Goal: Transaction & Acquisition: Download file/media

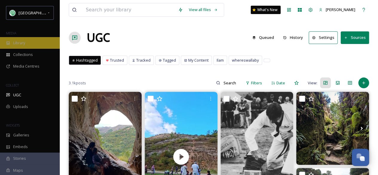
click at [19, 40] on span "Library" at bounding box center [19, 43] width 12 height 6
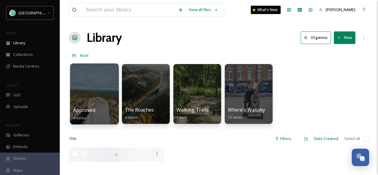
click at [94, 103] on div at bounding box center [94, 93] width 49 height 61
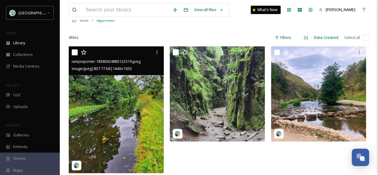
scroll to position [30, 0]
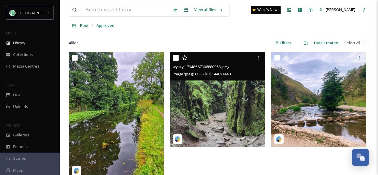
click at [228, 110] on img at bounding box center [217, 99] width 95 height 95
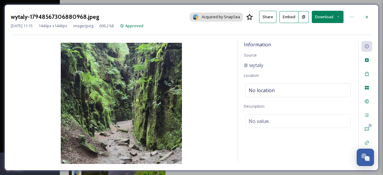
click at [329, 16] on button "Download" at bounding box center [327, 17] width 32 height 12
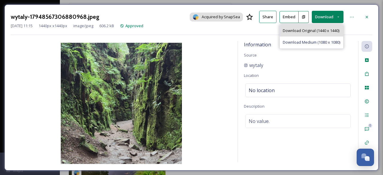
click at [322, 28] on span "Download Original (1440 x 1440)" at bounding box center [310, 31] width 56 height 6
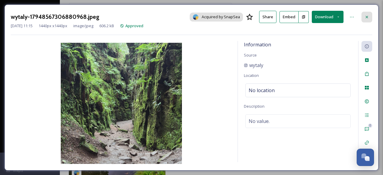
click at [371, 16] on div at bounding box center [366, 17] width 11 height 11
